Goal: Task Accomplishment & Management: Use online tool/utility

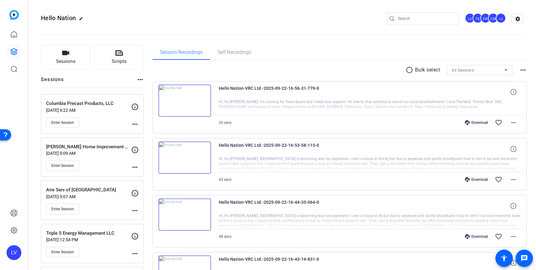
click at [421, 17] on input "Search" at bounding box center [426, 18] width 56 height 7
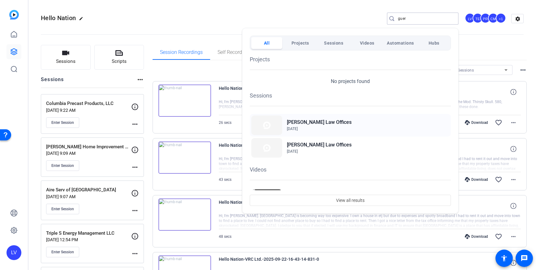
type input "guer"
click at [313, 123] on h2 "[PERSON_NAME] Law Offices" at bounding box center [319, 122] width 65 height 7
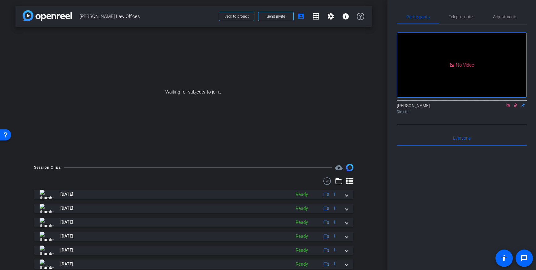
click at [508, 103] on icon at bounding box center [507, 104] width 3 height 3
click at [508, 107] on icon at bounding box center [508, 105] width 5 height 4
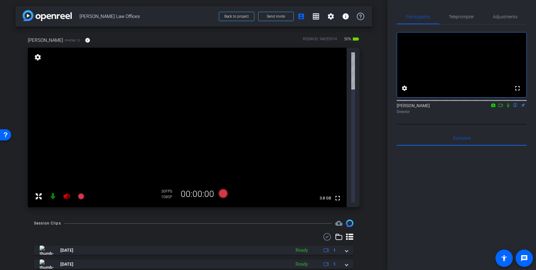
click at [66, 193] on icon at bounding box center [66, 196] width 6 height 6
click at [65, 192] on icon at bounding box center [66, 195] width 7 height 7
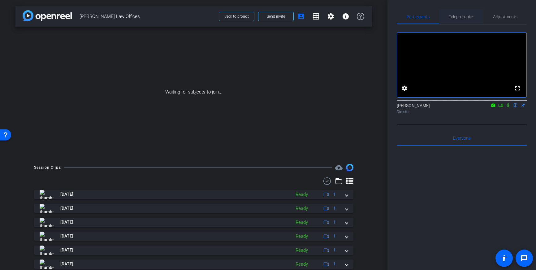
click at [456, 15] on span "Teleprompter" at bounding box center [461, 17] width 25 height 4
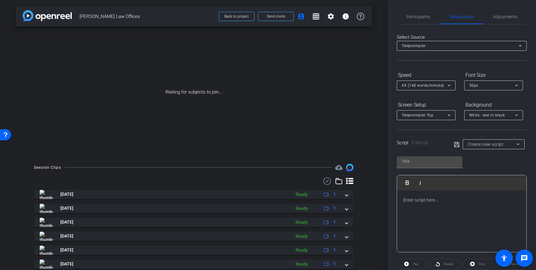
click at [431, 205] on div at bounding box center [461, 221] width 129 height 62
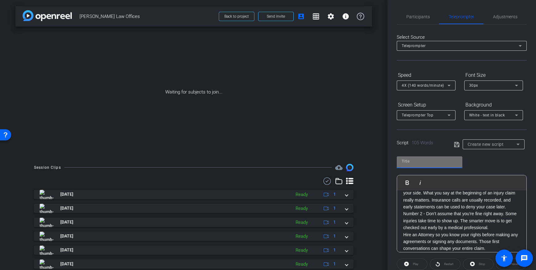
click at [431, 164] on input "text" at bounding box center [430, 161] width 56 height 7
type input "Ariana"
click at [456, 145] on icon at bounding box center [457, 144] width 6 height 7
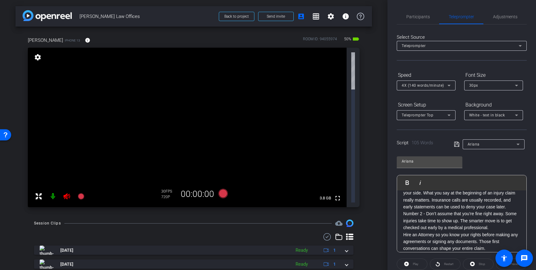
click at [66, 193] on icon at bounding box center [66, 196] width 6 height 6
click at [411, 17] on span "Participants" at bounding box center [418, 17] width 24 height 4
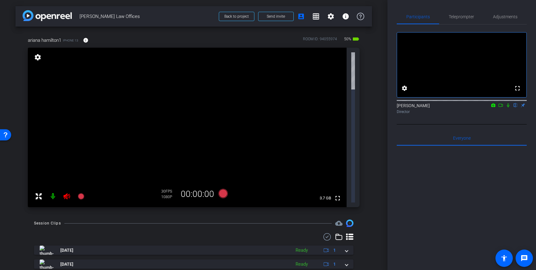
click at [67, 193] on icon at bounding box center [66, 196] width 6 height 6
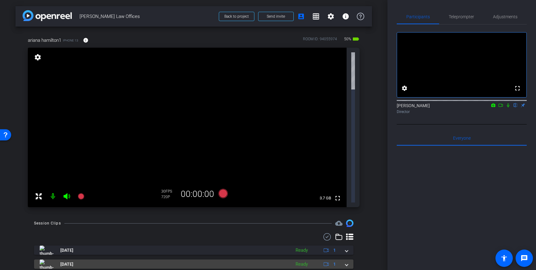
click at [155, 259] on mat-panel-title "[DATE]" at bounding box center [164, 263] width 248 height 9
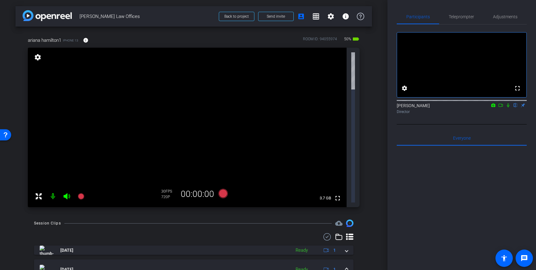
click at [159, 265] on mat-panel-title "[DATE]" at bounding box center [164, 269] width 248 height 9
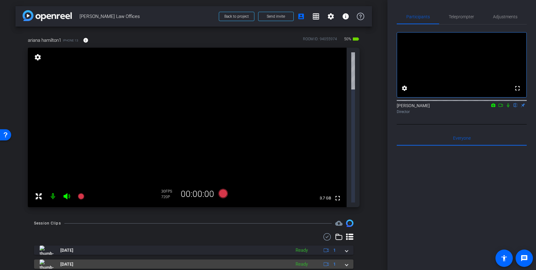
click at [348, 261] on span at bounding box center [346, 264] width 2 height 6
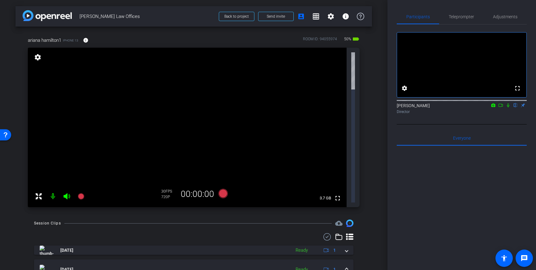
click at [348, 259] on mat-expansion-panel-header "Aug 13, 2025 Ready 1" at bounding box center [193, 269] width 319 height 20
click at [511, 15] on span "Adjustments" at bounding box center [505, 17] width 24 height 4
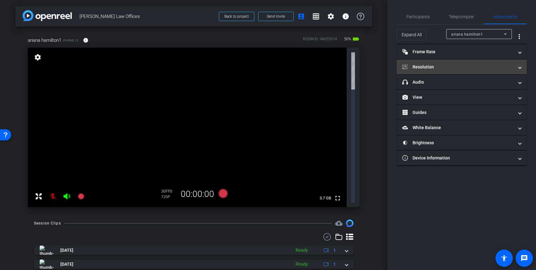
click at [462, 69] on mat-panel-title "Resolution" at bounding box center [457, 67] width 111 height 6
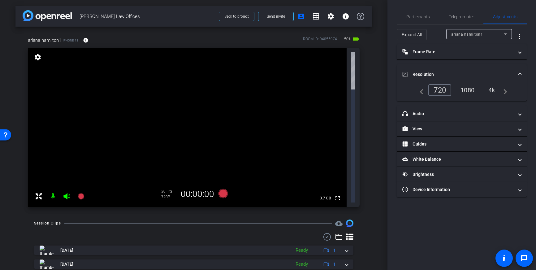
click at [468, 92] on div "1080" at bounding box center [467, 90] width 23 height 11
click at [493, 92] on div "4k" at bounding box center [492, 90] width 16 height 11
click at [517, 74] on span "Resolution" at bounding box center [460, 74] width 116 height 6
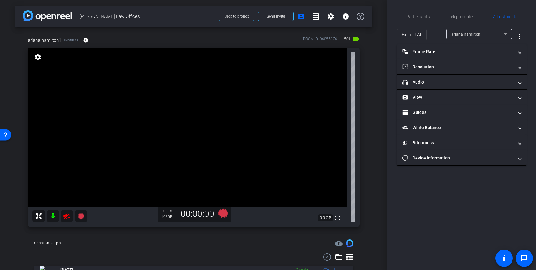
click at [66, 215] on icon at bounding box center [66, 216] width 6 height 6
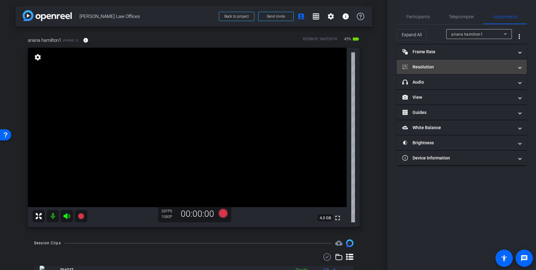
drag, startPoint x: 471, startPoint y: 67, endPoint x: 460, endPoint y: 65, distance: 11.6
click at [471, 67] on mat-panel-title "Resolution" at bounding box center [457, 67] width 111 height 6
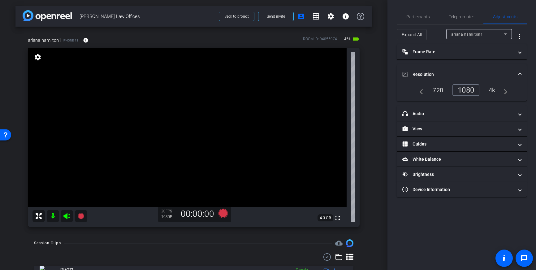
click at [493, 89] on div "4k" at bounding box center [492, 90] width 16 height 11
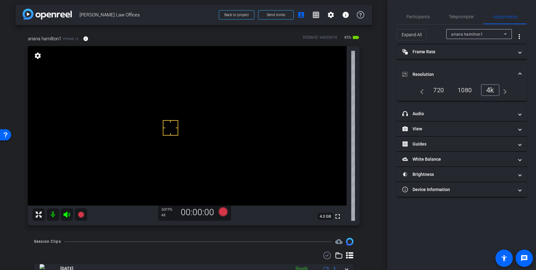
drag, startPoint x: 170, startPoint y: 146, endPoint x: 171, endPoint y: 141, distance: 5.6
click at [466, 16] on span "Teleprompter" at bounding box center [461, 17] width 25 height 4
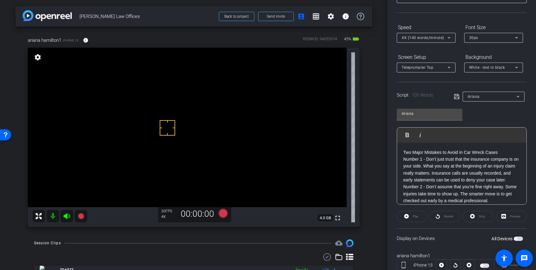
scroll to position [50, 0]
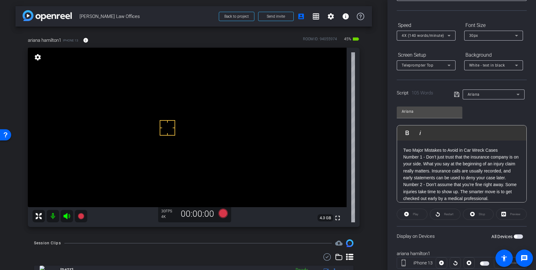
click at [451, 92] on div "Script 105 Words Ariana" at bounding box center [462, 90] width 130 height 20
click at [455, 94] on icon at bounding box center [457, 94] width 6 height 7
click at [224, 214] on icon at bounding box center [222, 213] width 9 height 9
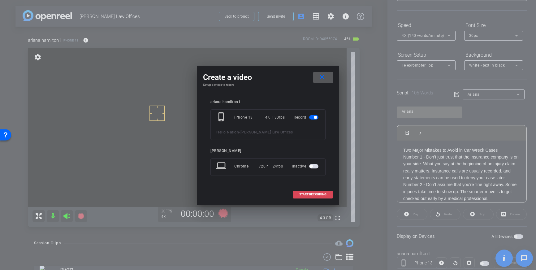
click at [304, 196] on span "START RECORDING" at bounding box center [312, 194] width 27 height 3
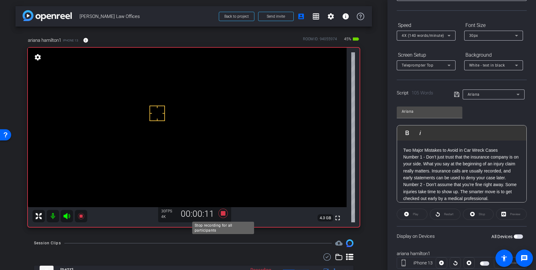
click at [226, 216] on icon at bounding box center [223, 213] width 15 height 11
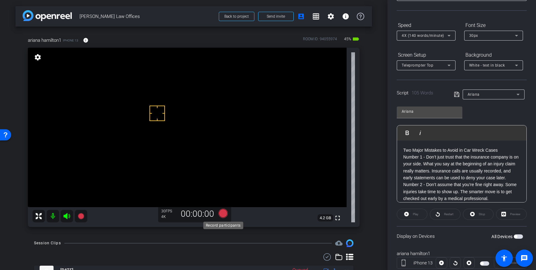
click at [225, 212] on icon at bounding box center [222, 213] width 9 height 9
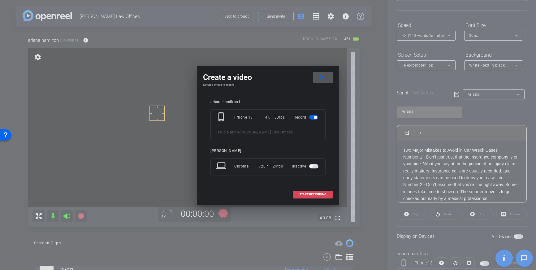
click at [326, 192] on span at bounding box center [313, 194] width 40 height 15
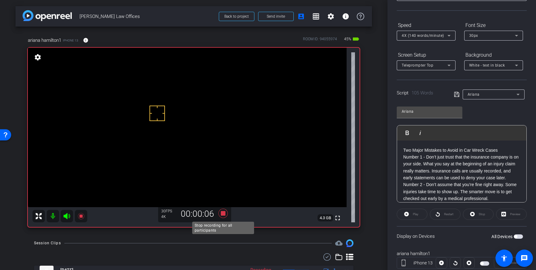
click at [225, 215] on icon at bounding box center [222, 213] width 9 height 9
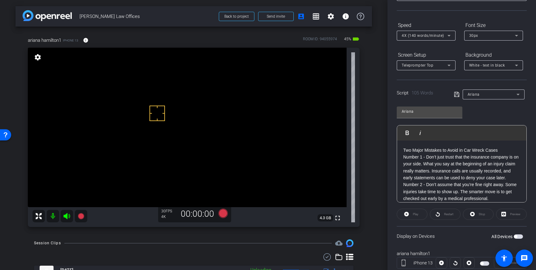
click at [516, 236] on span "button" at bounding box center [515, 236] width 3 height 3
click at [441, 39] on div "4X (140 words/minute)" at bounding box center [426, 36] width 49 height 10
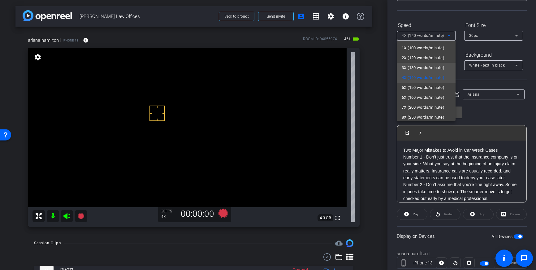
click at [417, 67] on span "3X (130 words/minute)" at bounding box center [423, 67] width 43 height 7
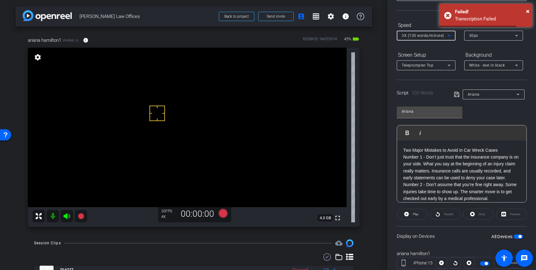
click at [492, 115] on div "Ariana Play Play from this location Play Selected Play and display the selected…" at bounding box center [462, 152] width 130 height 101
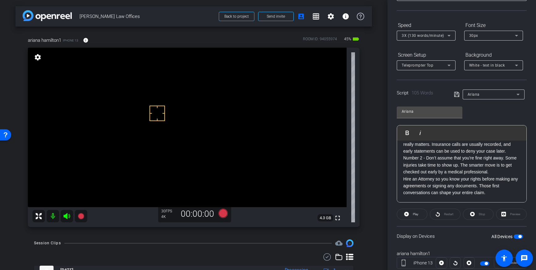
scroll to position [0, 0]
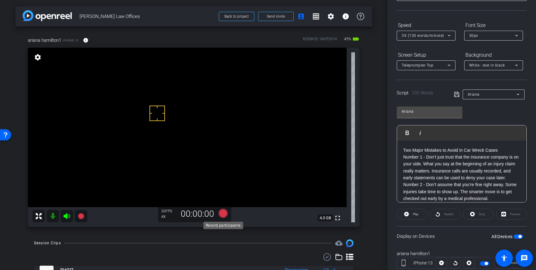
click at [224, 214] on icon at bounding box center [222, 213] width 9 height 9
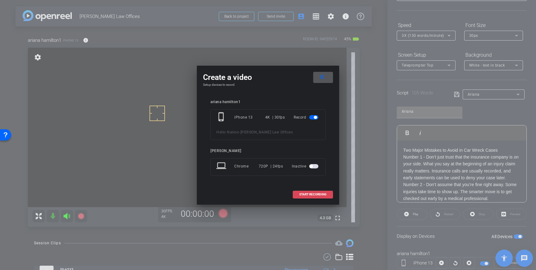
click at [305, 191] on span at bounding box center [313, 194] width 40 height 15
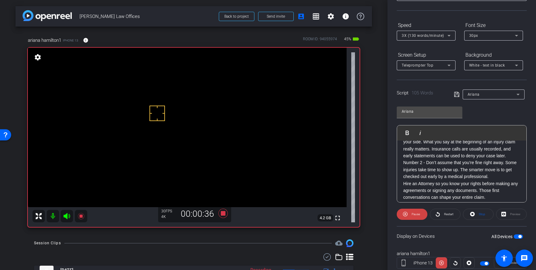
scroll to position [24, 0]
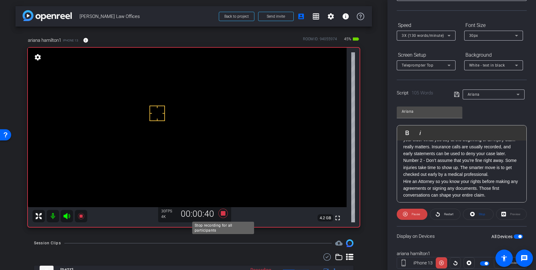
click at [223, 215] on icon at bounding box center [222, 213] width 9 height 9
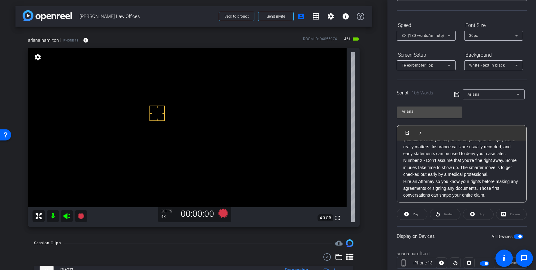
click at [444, 36] on div "3X (130 words/minute)" at bounding box center [425, 36] width 46 height 8
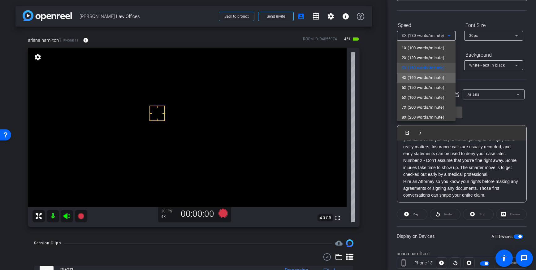
click at [419, 78] on span "4X (140 words/minute)" at bounding box center [423, 77] width 43 height 7
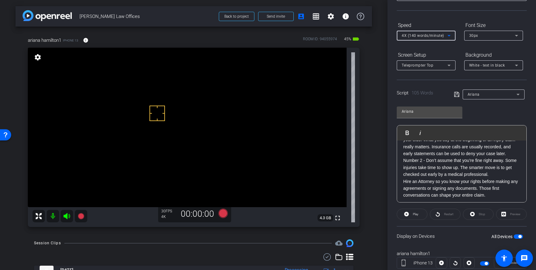
click at [455, 94] on icon at bounding box center [457, 94] width 6 height 7
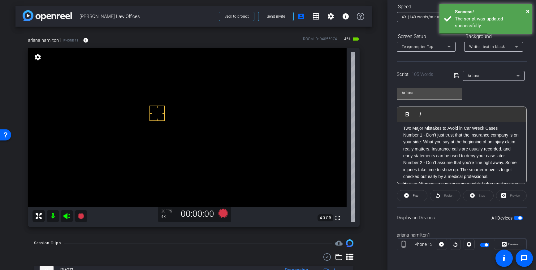
scroll to position [0, 0]
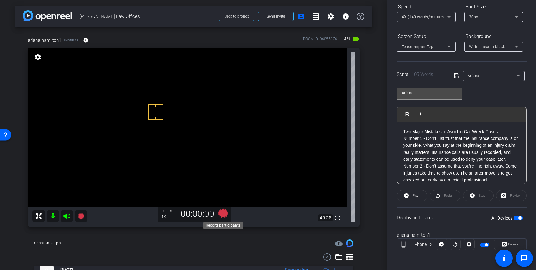
click at [222, 214] on icon at bounding box center [222, 213] width 9 height 9
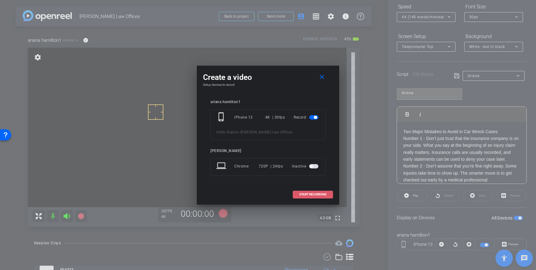
click at [313, 192] on span at bounding box center [313, 194] width 40 height 15
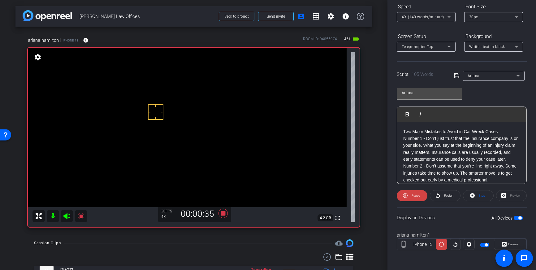
scroll to position [27, 0]
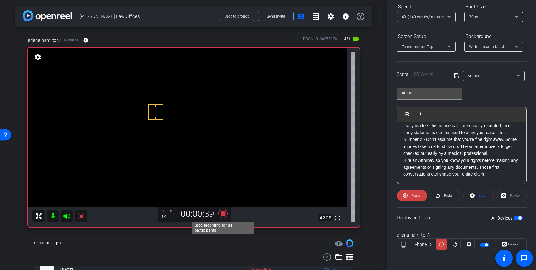
click at [224, 216] on icon at bounding box center [223, 213] width 15 height 11
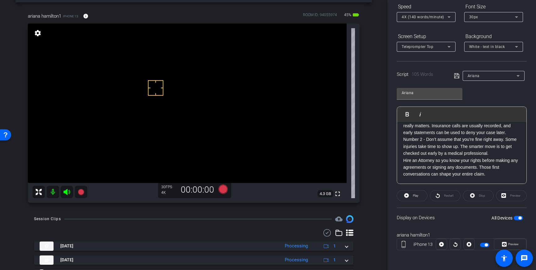
scroll to position [24, 0]
click at [449, 19] on icon at bounding box center [448, 16] width 7 height 7
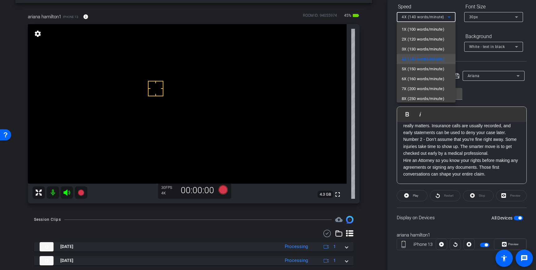
click at [421, 67] on span "5X (150 words/minute)" at bounding box center [423, 68] width 43 height 7
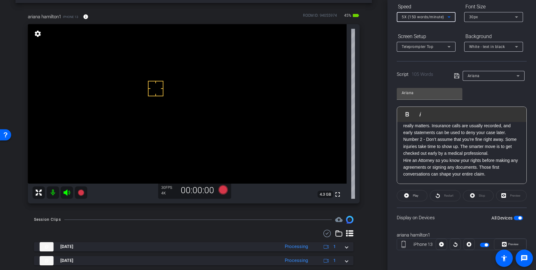
click at [458, 75] on icon at bounding box center [457, 75] width 6 height 7
click at [226, 191] on icon at bounding box center [222, 189] width 9 height 9
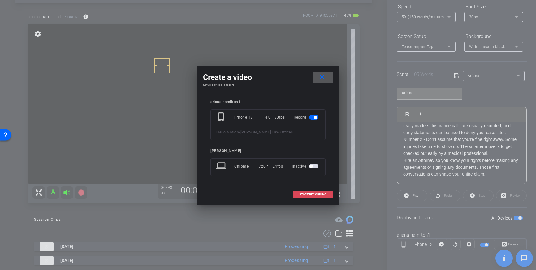
click at [310, 194] on span "START RECORDING" at bounding box center [312, 194] width 27 height 3
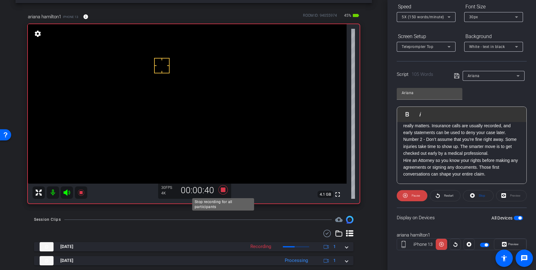
click at [220, 191] on icon at bounding box center [223, 189] width 15 height 11
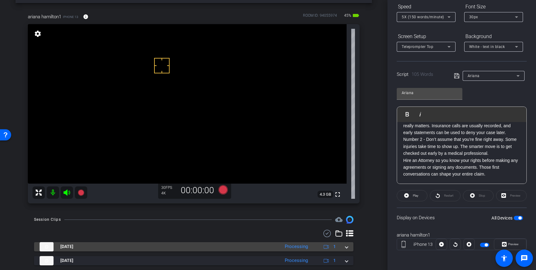
click at [345, 248] on div "Sep 23, 2025 Processing 1" at bounding box center [193, 246] width 306 height 9
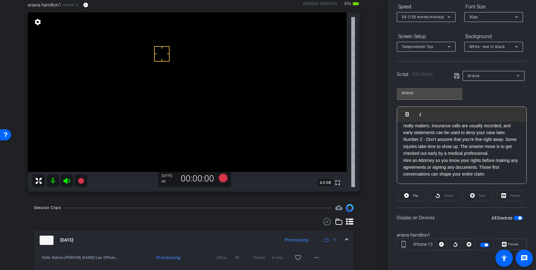
scroll to position [39, 0]
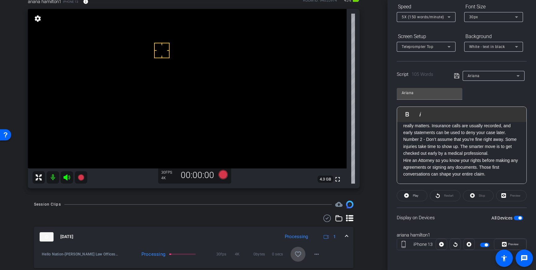
click at [297, 253] on mat-icon "favorite_border" at bounding box center [297, 253] width 7 height 7
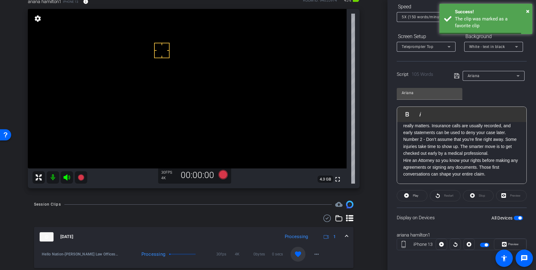
drag, startPoint x: 347, startPoint y: 235, endPoint x: 344, endPoint y: 235, distance: 3.1
click at [347, 235] on span at bounding box center [346, 236] width 2 height 6
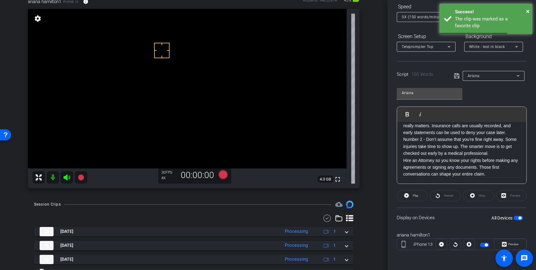
scroll to position [0, 0]
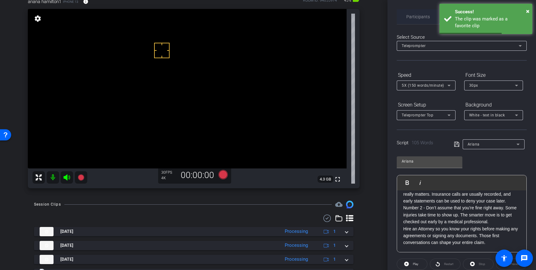
click at [410, 17] on span "Participants" at bounding box center [418, 17] width 24 height 4
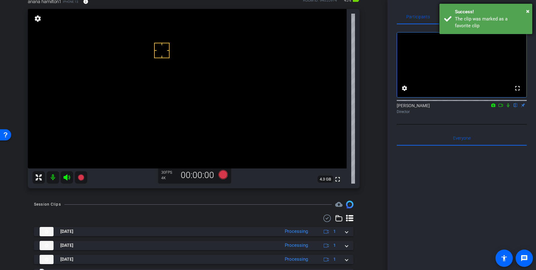
click at [485, 19] on div "The clip was marked as a favorite clip" at bounding box center [491, 22] width 73 height 14
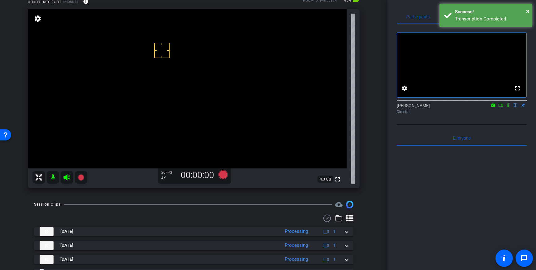
drag, startPoint x: 489, startPoint y: 13, endPoint x: 492, endPoint y: 28, distance: 14.8
click at [489, 14] on div "Success!" at bounding box center [491, 11] width 73 height 7
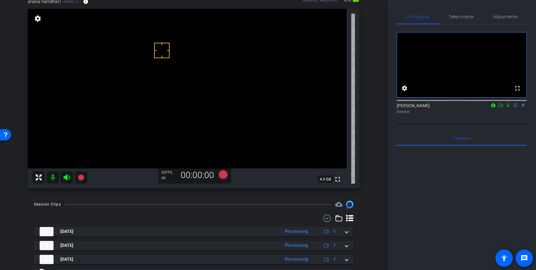
drag, startPoint x: 494, startPoint y: 16, endPoint x: 513, endPoint y: 24, distance: 21.5
click at [494, 16] on span "Adjustments" at bounding box center [505, 17] width 24 height 4
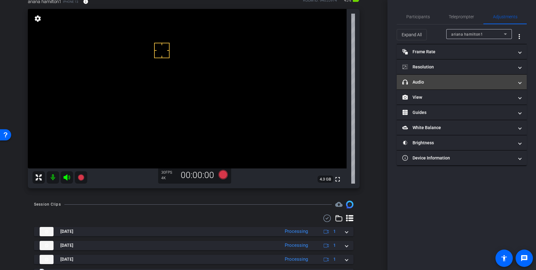
drag, startPoint x: 470, startPoint y: 78, endPoint x: 471, endPoint y: 81, distance: 3.3
click at [470, 78] on mat-expansion-panel-header "headphone icon Audio" at bounding box center [462, 82] width 130 height 15
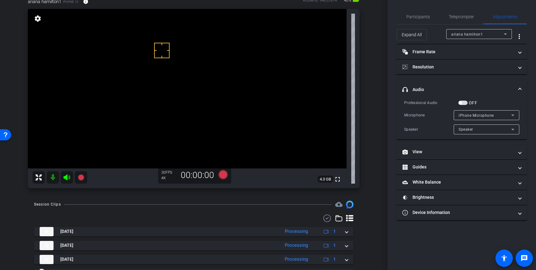
drag, startPoint x: 464, startPoint y: 102, endPoint x: 309, endPoint y: 138, distance: 159.7
click at [463, 102] on span "button" at bounding box center [462, 103] width 9 height 4
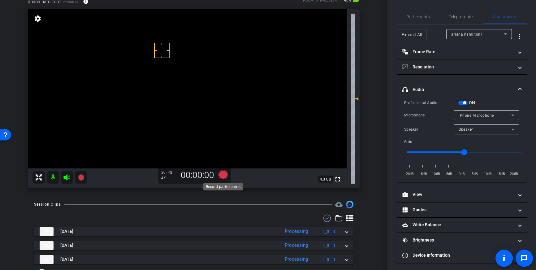
click at [226, 174] on icon at bounding box center [222, 174] width 9 height 9
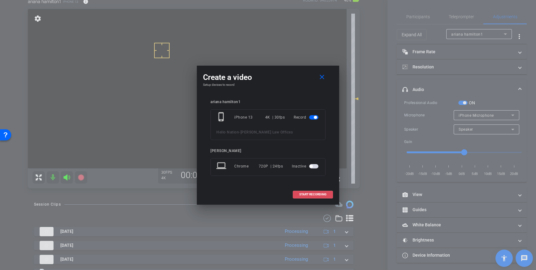
drag, startPoint x: 303, startPoint y: 196, endPoint x: 351, endPoint y: 187, distance: 48.4
click at [303, 196] on span "START RECORDING" at bounding box center [312, 194] width 27 height 3
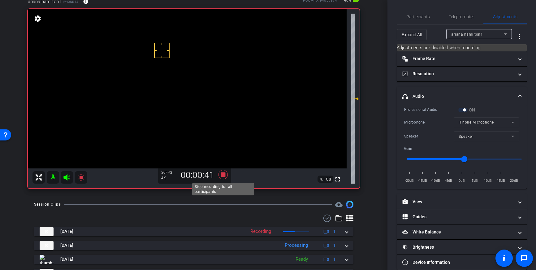
click at [222, 175] on icon at bounding box center [222, 174] width 9 height 9
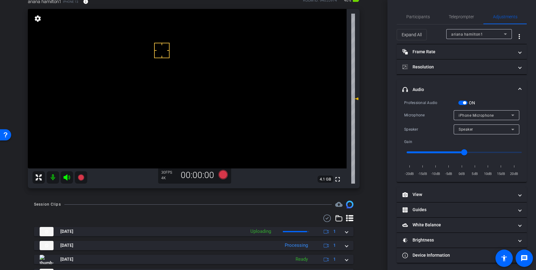
click at [464, 103] on span "button" at bounding box center [464, 102] width 3 height 3
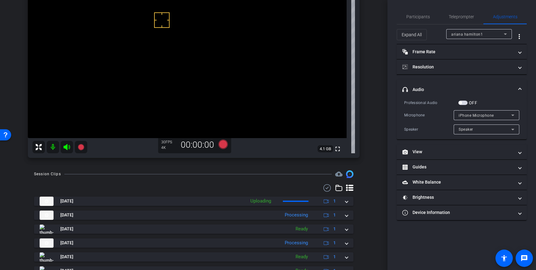
scroll to position [68, 0]
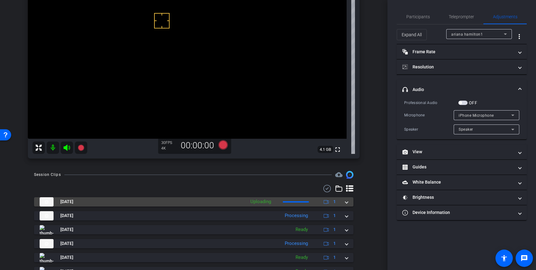
click at [348, 203] on mat-expansion-panel-header "Sep 23, 2025 Uploading 1" at bounding box center [193, 201] width 319 height 9
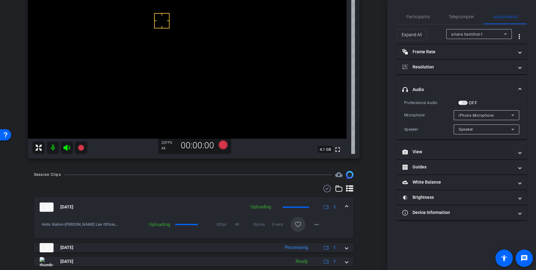
click at [298, 224] on mat-icon "favorite_border" at bounding box center [297, 224] width 7 height 7
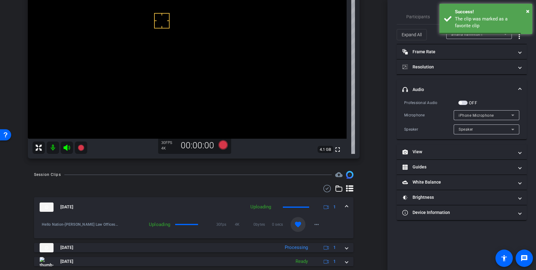
click at [345, 207] on span at bounding box center [346, 207] width 2 height 6
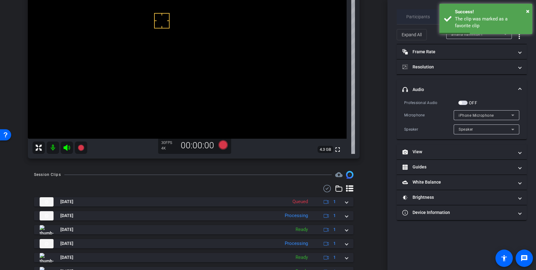
click at [406, 13] on span "Participants" at bounding box center [418, 16] width 24 height 15
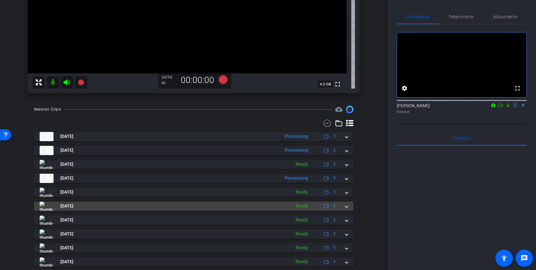
scroll to position [139, 0]
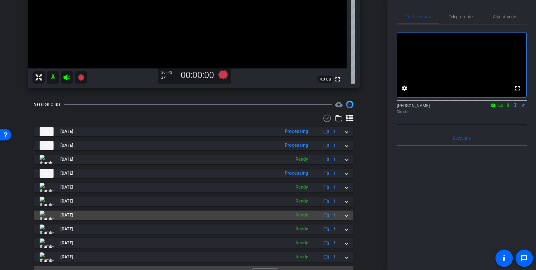
click at [49, 216] on img at bounding box center [47, 214] width 14 height 9
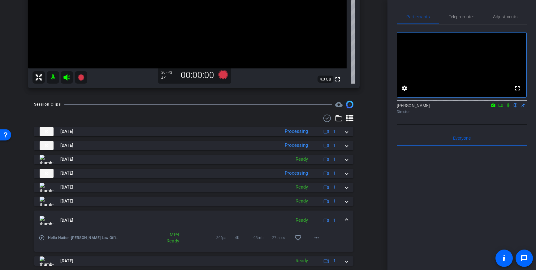
click at [41, 238] on mat-icon "play_circle_outline" at bounding box center [42, 238] width 6 height 6
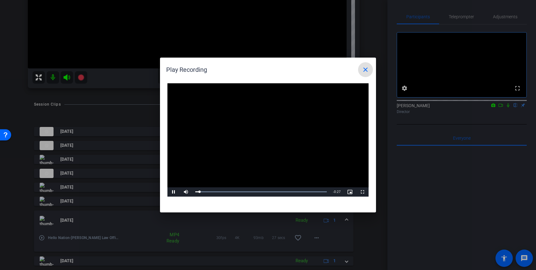
click at [364, 74] on span at bounding box center [365, 69] width 15 height 15
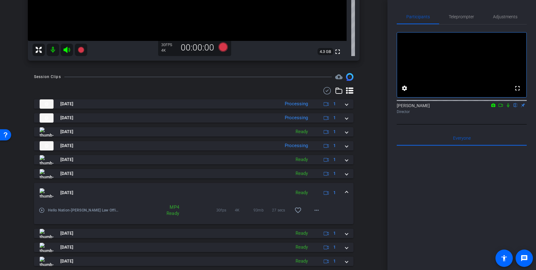
scroll to position [170, 0]
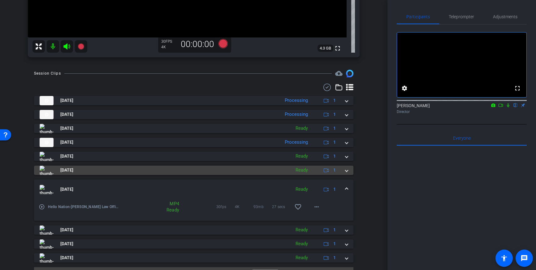
click at [51, 172] on img at bounding box center [47, 170] width 14 height 9
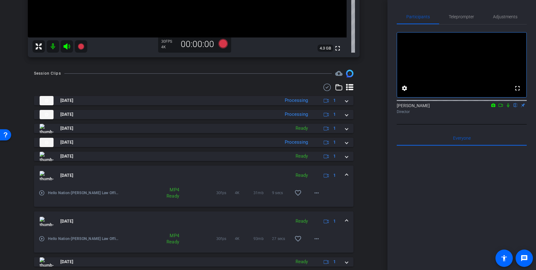
click at [41, 193] on mat-icon "play_circle_outline" at bounding box center [42, 193] width 6 height 6
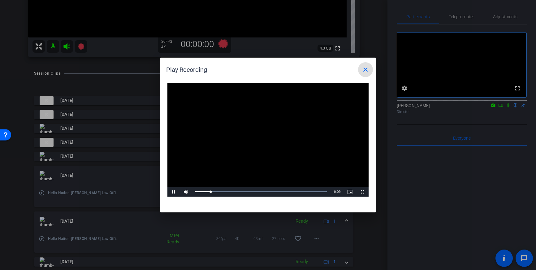
click at [363, 76] on span at bounding box center [365, 69] width 15 height 15
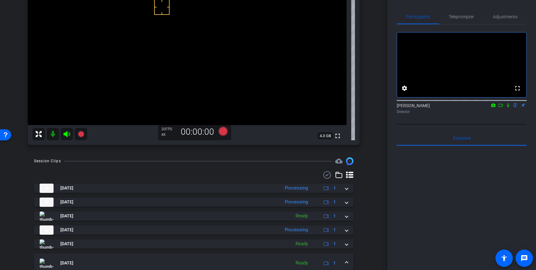
scroll to position [75, 0]
